Goal: Transaction & Acquisition: Purchase product/service

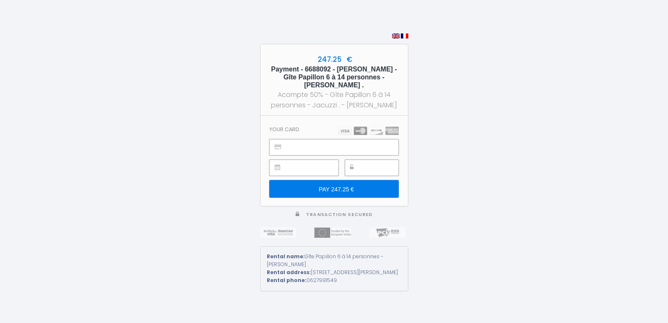
click at [407, 34] on img at bounding box center [405, 35] width 8 height 5
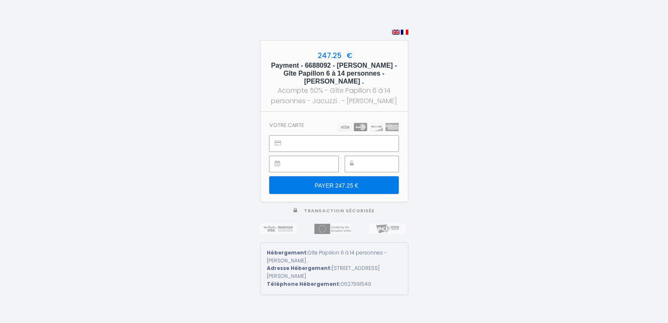
type input "PAYER 247.25 €"
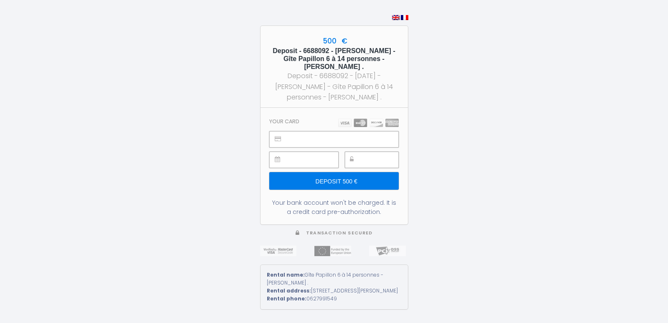
click at [405, 20] on img at bounding box center [405, 17] width 8 height 5
type input "Caution 500 €"
